Goal: Task Accomplishment & Management: Complete application form

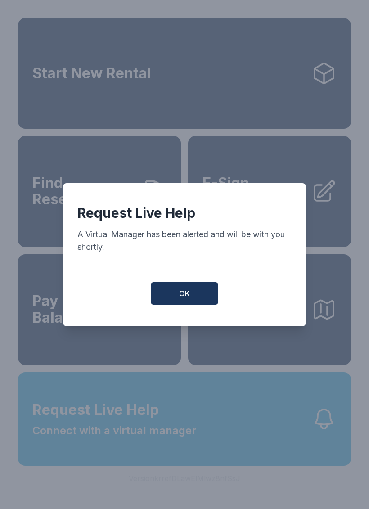
click at [181, 298] on span "OK" at bounding box center [184, 293] width 11 height 11
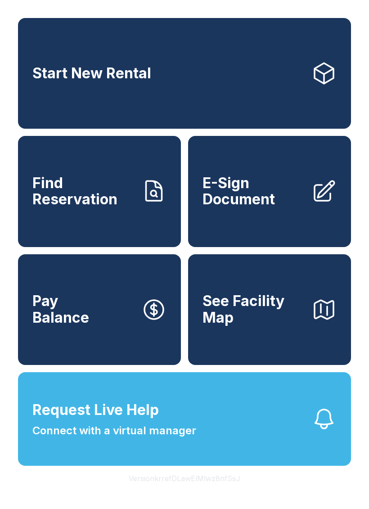
click at [259, 208] on span "E-Sign Document" at bounding box center [254, 191] width 102 height 33
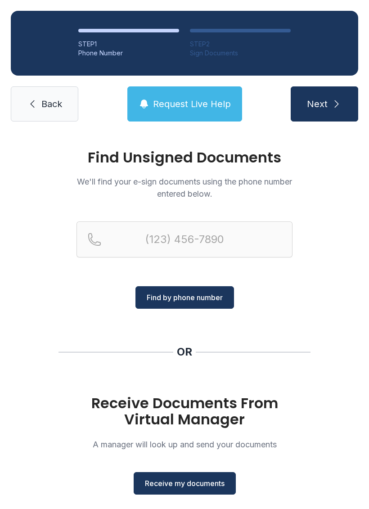
click at [183, 485] on span "Receive my documents" at bounding box center [185, 483] width 80 height 11
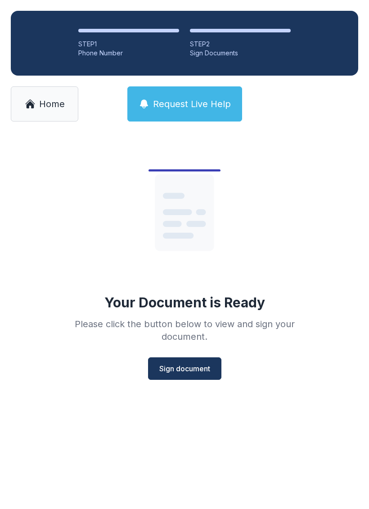
click at [186, 367] on span "Sign document" at bounding box center [184, 368] width 51 height 11
click at [181, 364] on span "Sign document" at bounding box center [184, 368] width 51 height 11
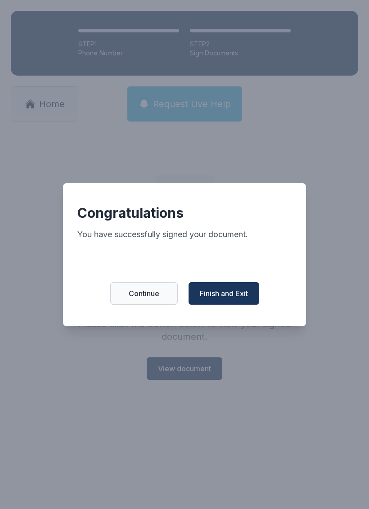
click at [228, 297] on span "Finish and Exit" at bounding box center [224, 293] width 48 height 11
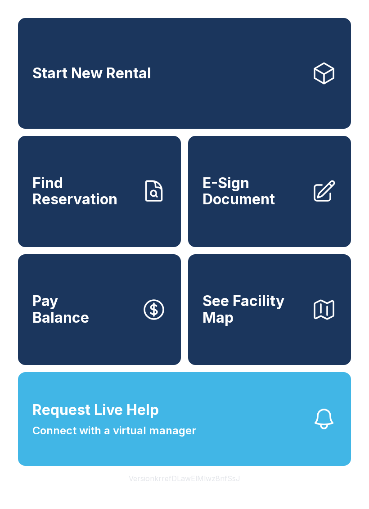
click at [212, 441] on button "Request Live Help Connect with a virtual manager" at bounding box center [184, 419] width 333 height 94
click at [199, 442] on button "Request Live Help Connect with a virtual manager" at bounding box center [184, 419] width 333 height 94
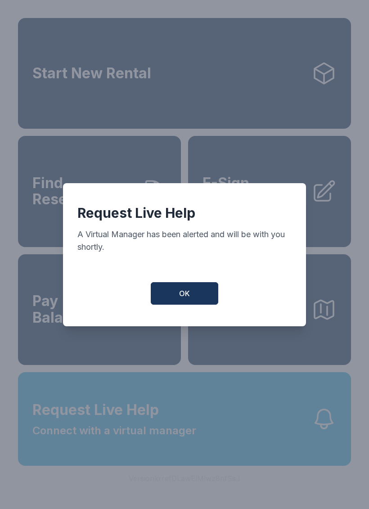
click at [197, 304] on button "OK" at bounding box center [185, 293] width 68 height 23
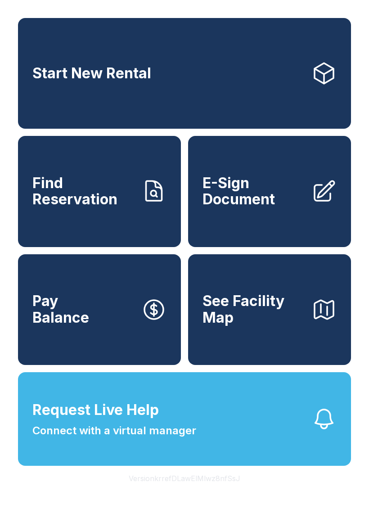
click at [121, 439] on span "Request Live Help Connect with a virtual manager" at bounding box center [114, 419] width 164 height 40
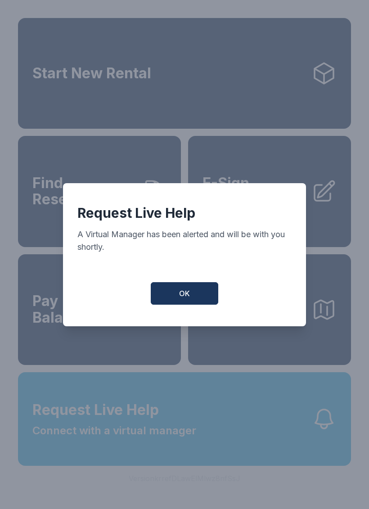
click at [193, 305] on button "OK" at bounding box center [185, 293] width 68 height 23
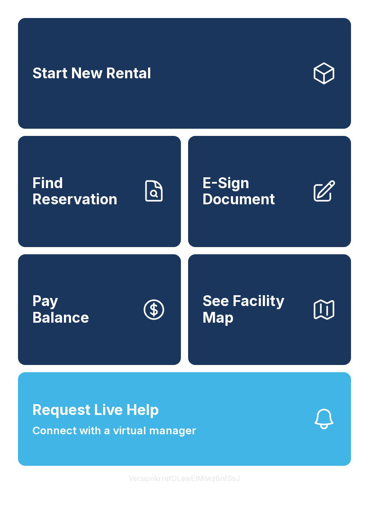
click at [77, 439] on span "Request Live Help Connect with a virtual manager" at bounding box center [114, 419] width 164 height 40
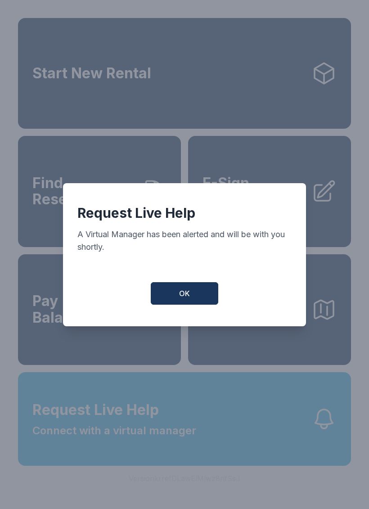
click at [172, 305] on button "OK" at bounding box center [185, 293] width 68 height 23
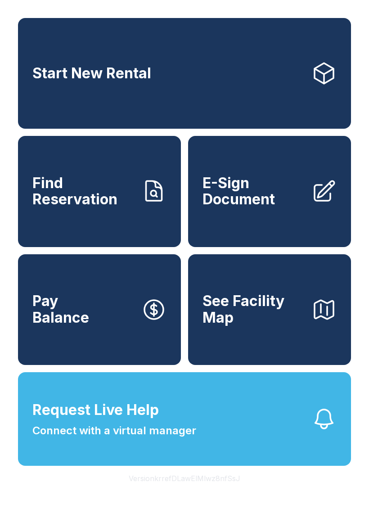
click at [183, 439] on span "Connect with a virtual manager" at bounding box center [114, 431] width 164 height 16
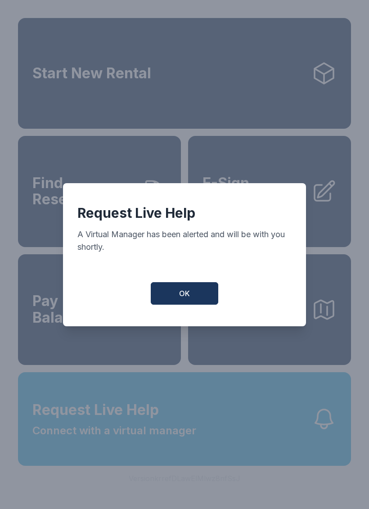
click at [171, 300] on button "OK" at bounding box center [185, 293] width 68 height 23
